Goal: Task Accomplishment & Management: Use online tool/utility

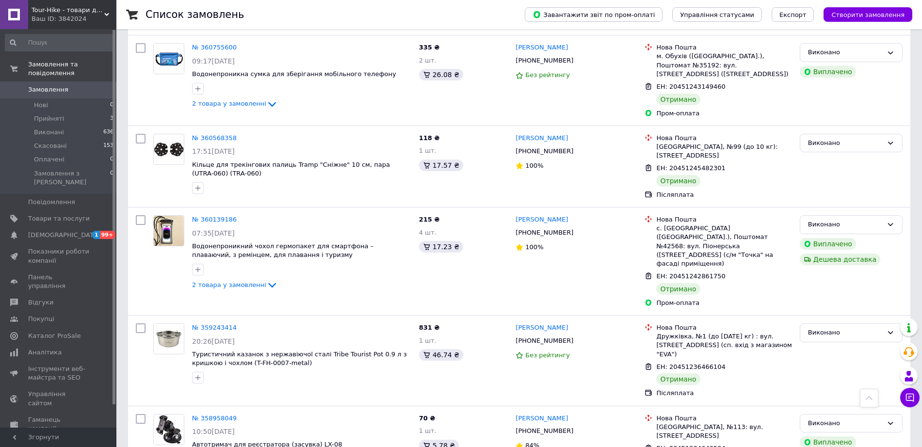
scroll to position [424, 0]
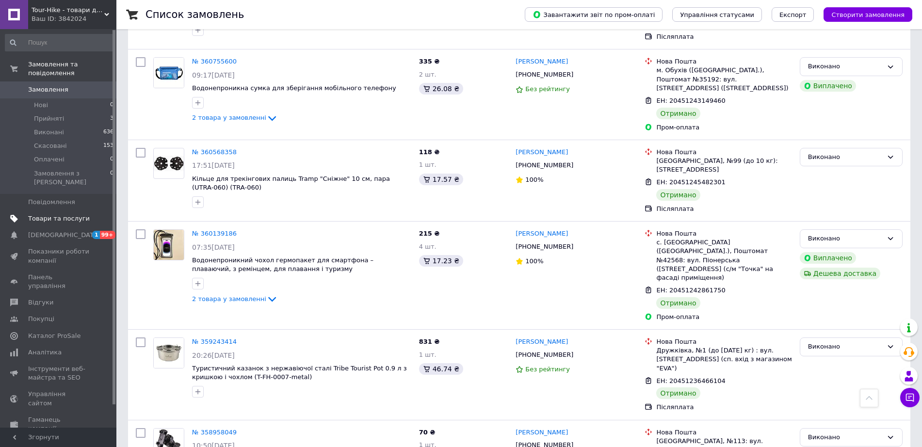
click at [62, 211] on link "Товари та послуги" at bounding box center [59, 219] width 119 height 16
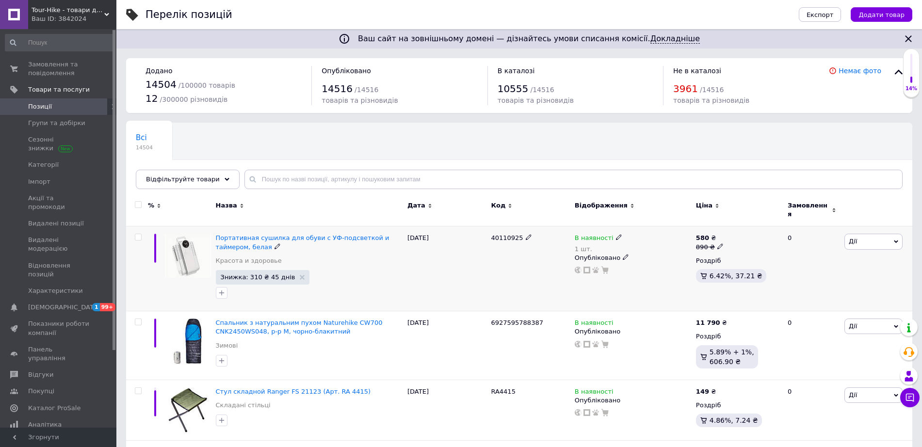
click at [616, 235] on use at bounding box center [618, 237] width 5 height 5
click at [645, 271] on li "Готово до відправки" at bounding box center [672, 278] width 92 height 14
click at [361, 285] on div at bounding box center [309, 293] width 191 height 16
click at [56, 128] on link "Групи та добірки" at bounding box center [59, 123] width 119 height 16
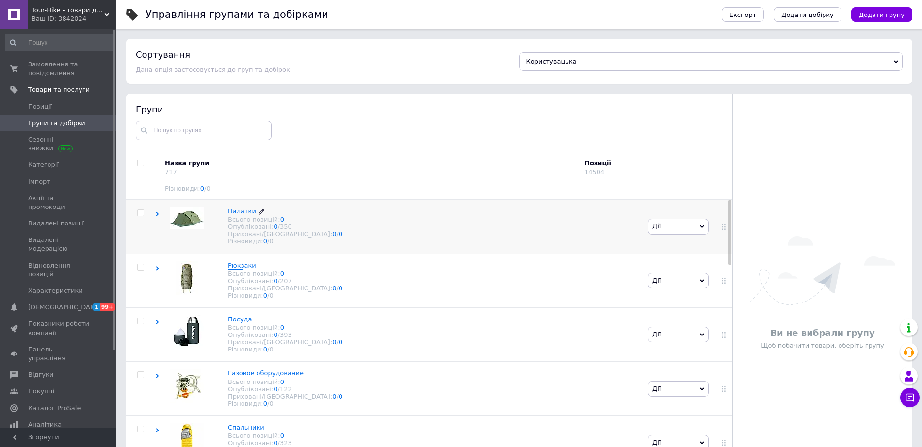
scroll to position [61, 0]
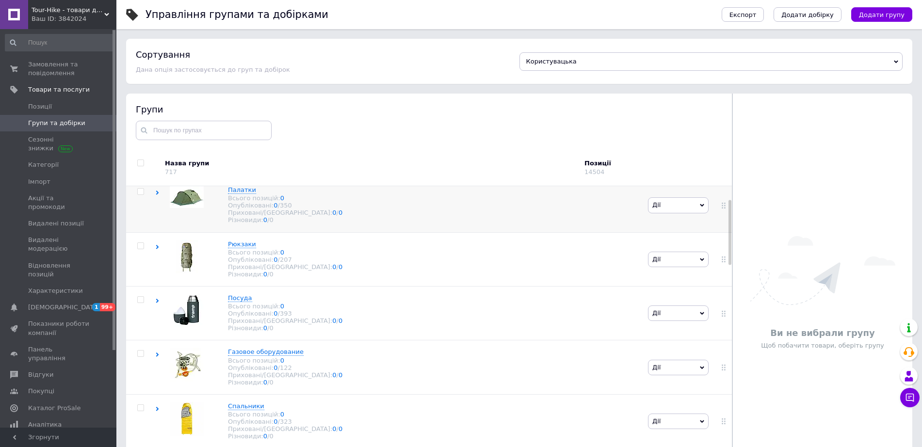
click at [158, 195] on icon at bounding box center [157, 193] width 4 height 4
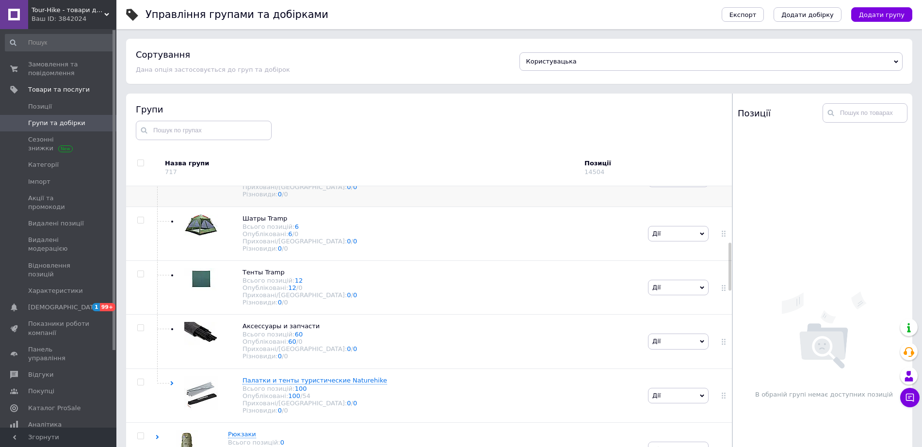
scroll to position [364, 0]
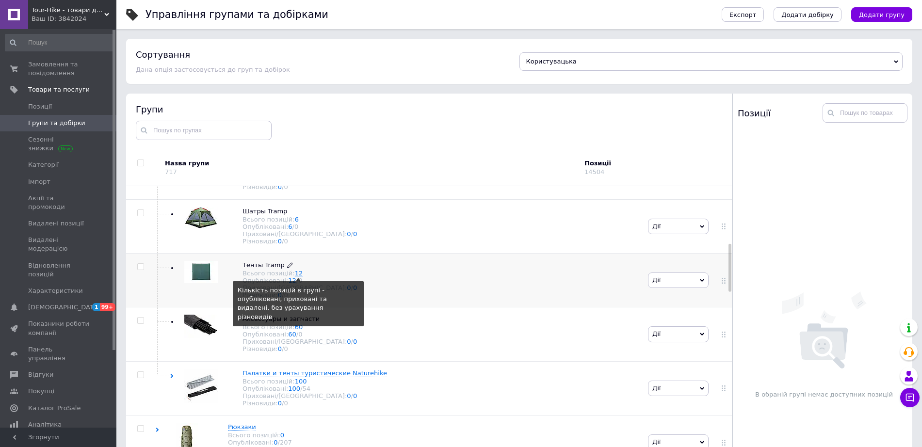
click at [295, 277] on link "12" at bounding box center [299, 273] width 8 height 7
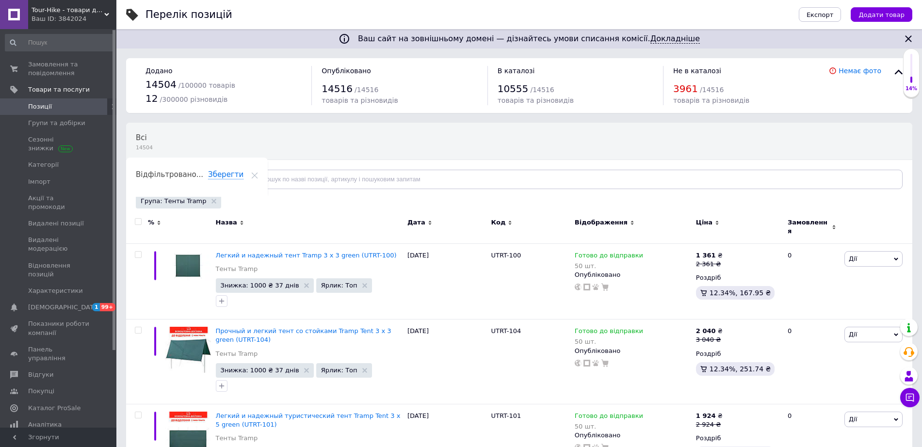
click at [141, 219] on span at bounding box center [138, 221] width 7 height 7
click at [141, 219] on input "checkbox" at bounding box center [138, 222] width 6 height 6
checkbox input "true"
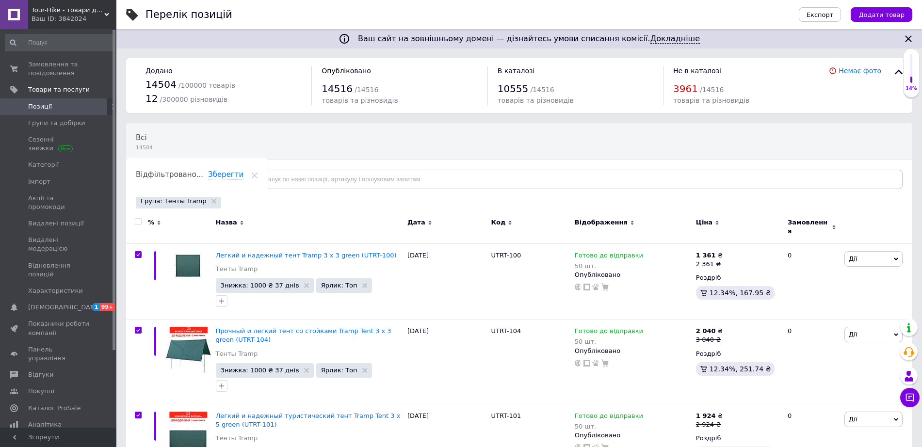
checkbox input "true"
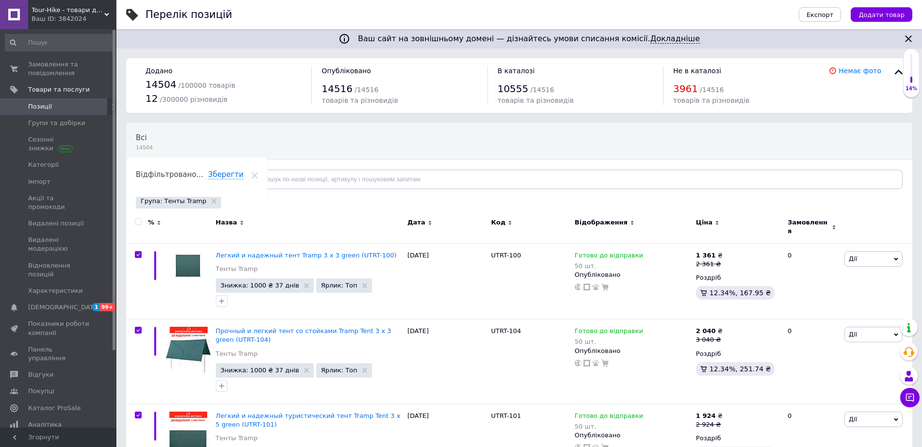
checkbox input "true"
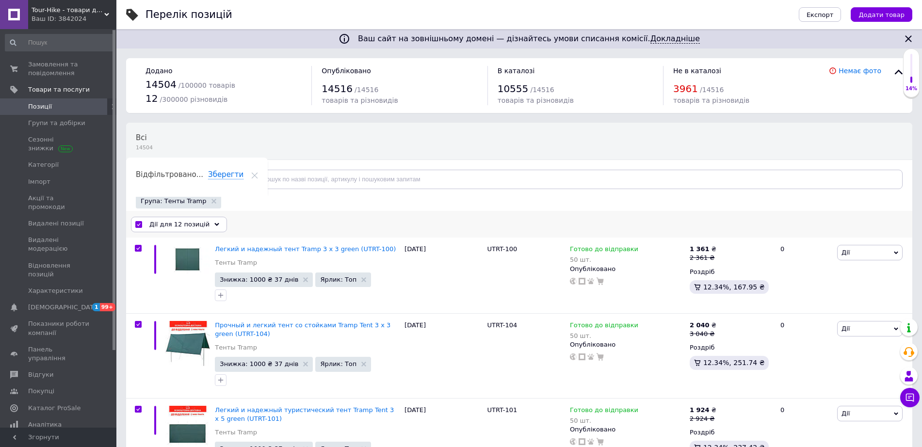
click at [170, 224] on span "Дії для 12 позицій" at bounding box center [179, 224] width 60 height 9
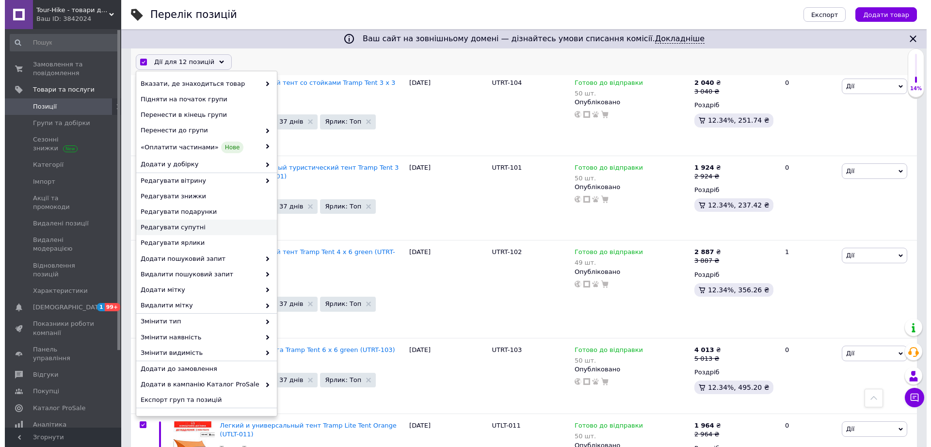
scroll to position [13, 0]
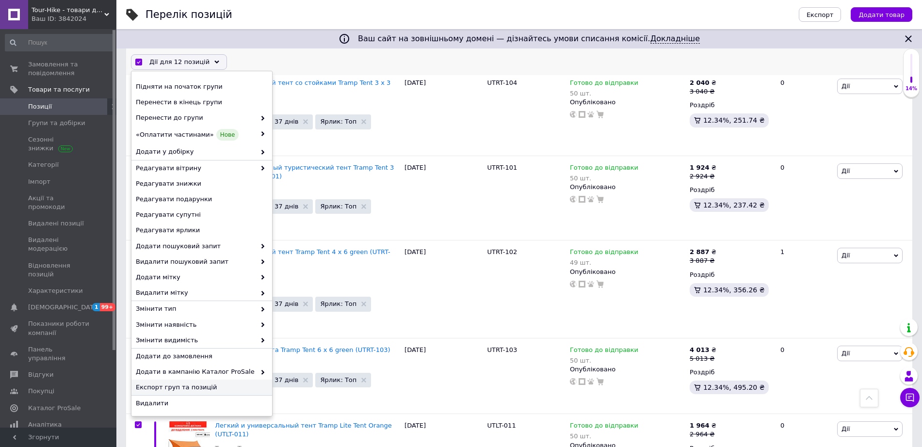
click at [198, 386] on span "Експорт груп та позицій" at bounding box center [201, 387] width 130 height 9
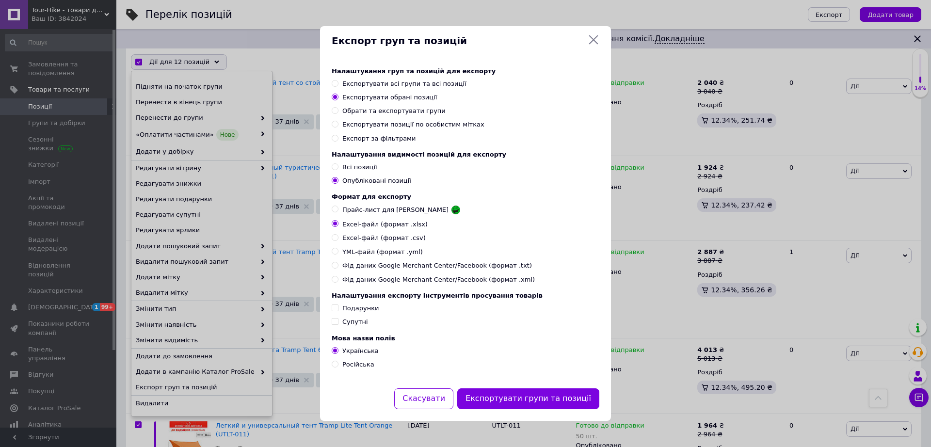
click at [371, 205] on div "Прайс-лист для [PERSON_NAME]" at bounding box center [401, 210] width 118 height 10
click at [338, 206] on input "Прайс-лист для [PERSON_NAME]" at bounding box center [335, 209] width 6 height 6
radio input "true"
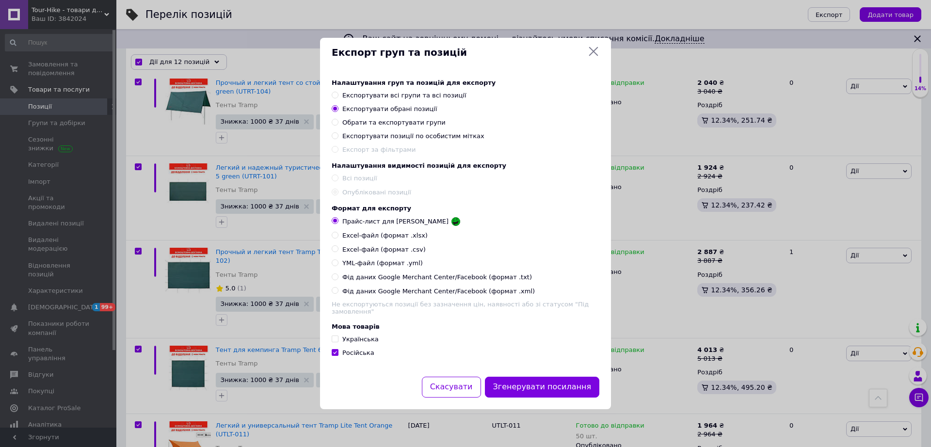
click at [352, 337] on span "Українська" at bounding box center [360, 339] width 36 height 7
click at [338, 337] on input "Українська" at bounding box center [335, 339] width 6 height 6
checkbox input "true"
click at [353, 351] on span "Російська" at bounding box center [358, 352] width 32 height 7
click at [338, 351] on input "Російська" at bounding box center [335, 352] width 6 height 6
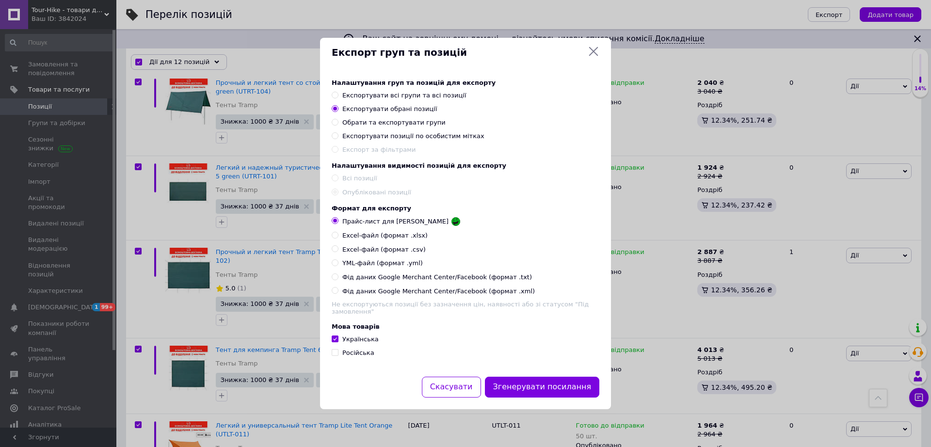
checkbox input "false"
click at [554, 383] on button "Згенерувати посилання" at bounding box center [542, 387] width 115 height 21
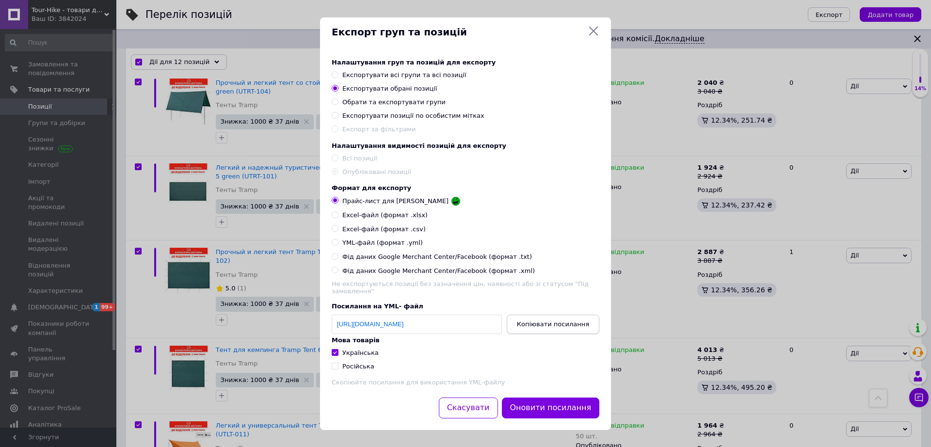
click at [553, 326] on span "Копіювати посилання" at bounding box center [553, 324] width 72 height 7
